Goal: Navigation & Orientation: Find specific page/section

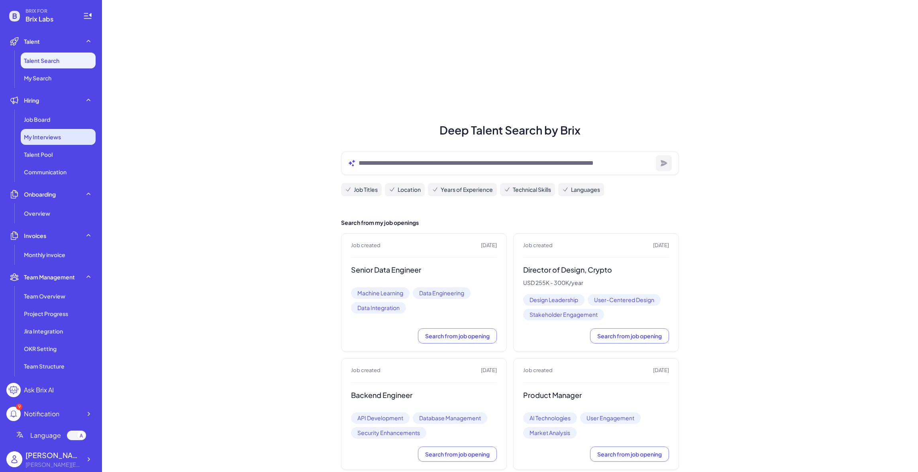
click at [49, 129] on div "My Interviews" at bounding box center [58, 137] width 75 height 16
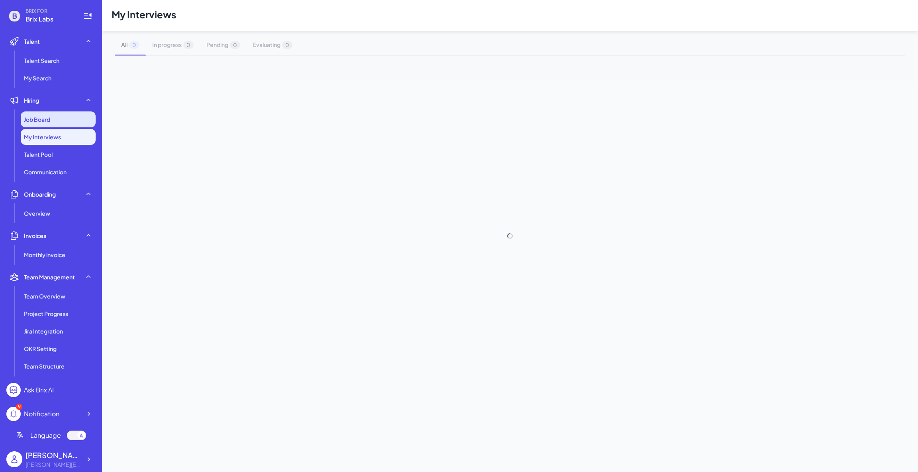
click at [49, 123] on span "Job Board" at bounding box center [37, 119] width 26 height 8
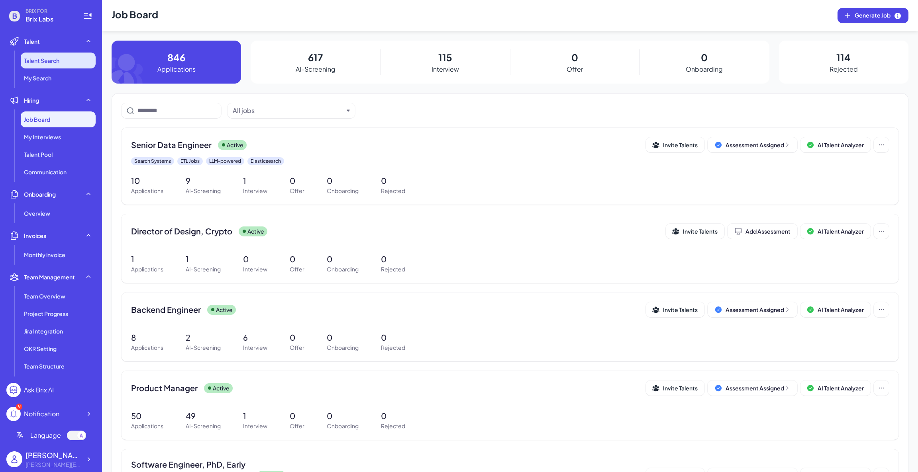
click at [84, 66] on li "Talent Search" at bounding box center [58, 61] width 75 height 16
